Goal: Information Seeking & Learning: Learn about a topic

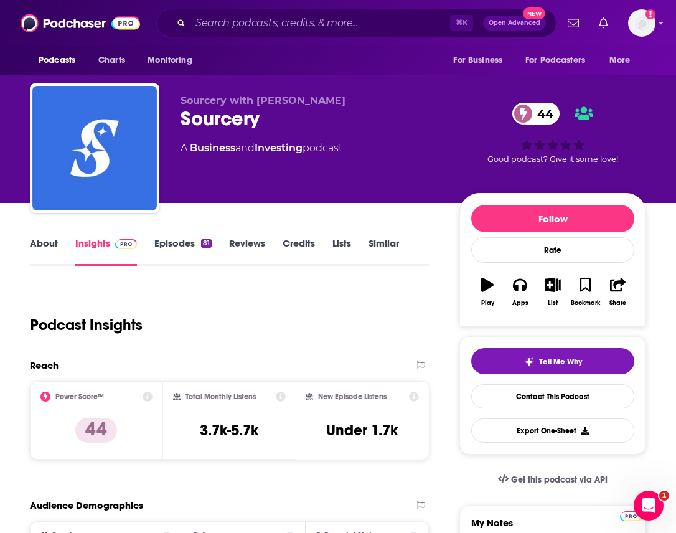
click at [45, 250] on link "About" at bounding box center [44, 251] width 28 height 29
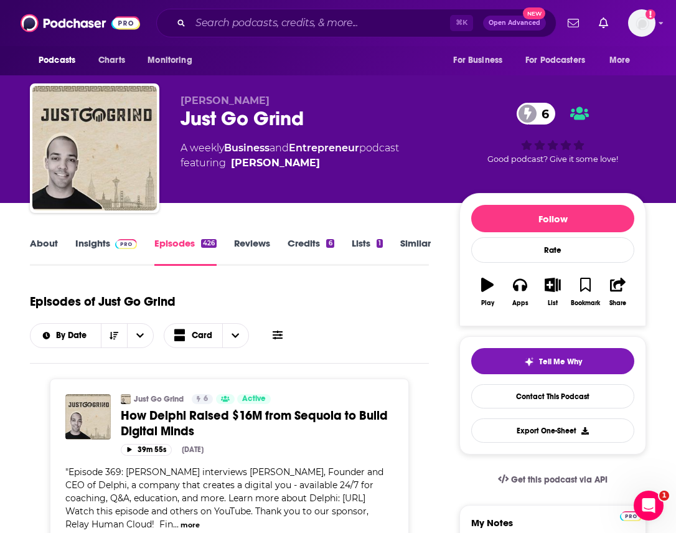
click at [34, 245] on link "About" at bounding box center [44, 251] width 28 height 29
